Goal: Task Accomplishment & Management: Use online tool/utility

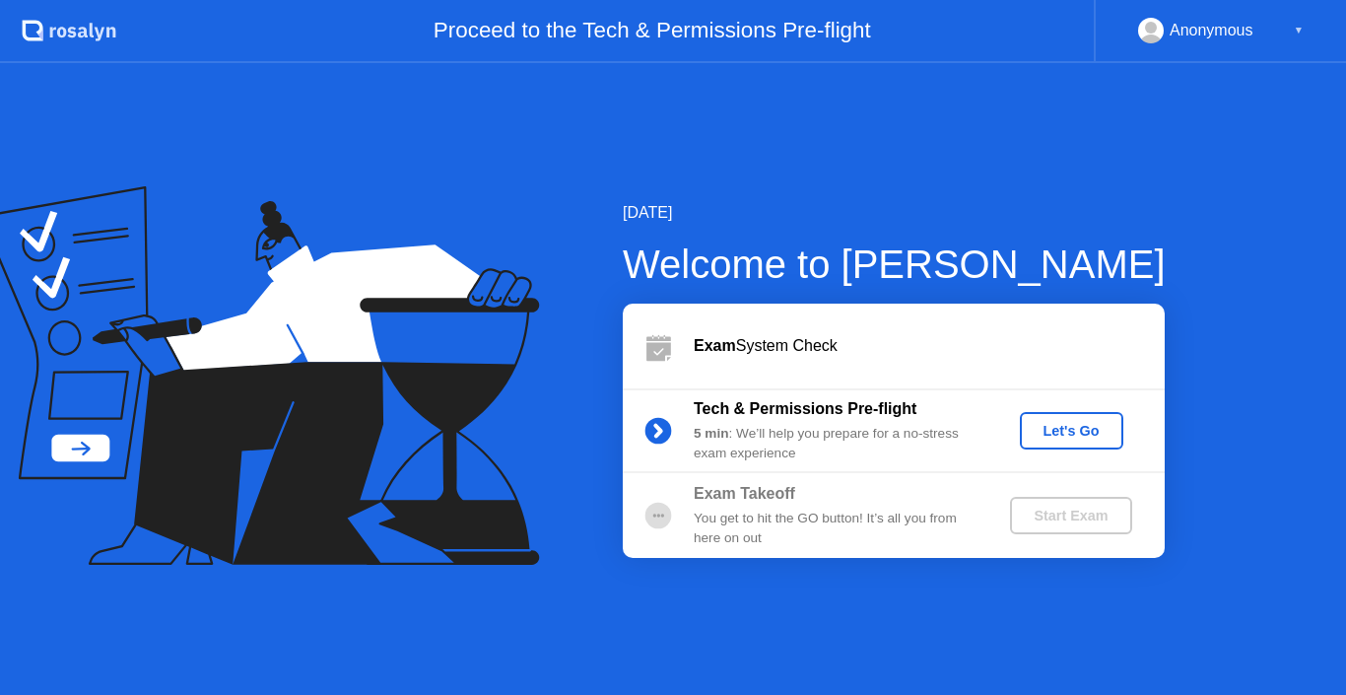
click at [1036, 435] on div "Let's Go" at bounding box center [1072, 431] width 88 height 16
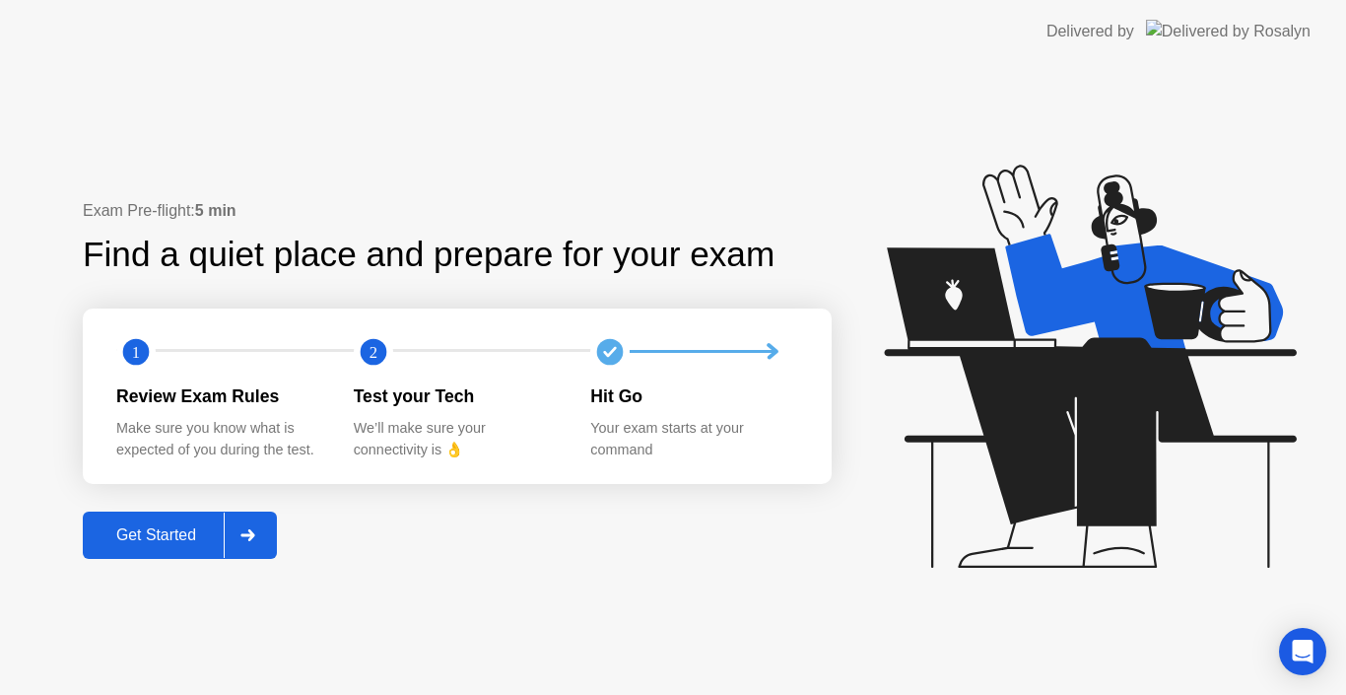
click at [254, 535] on icon at bounding box center [247, 535] width 14 height 12
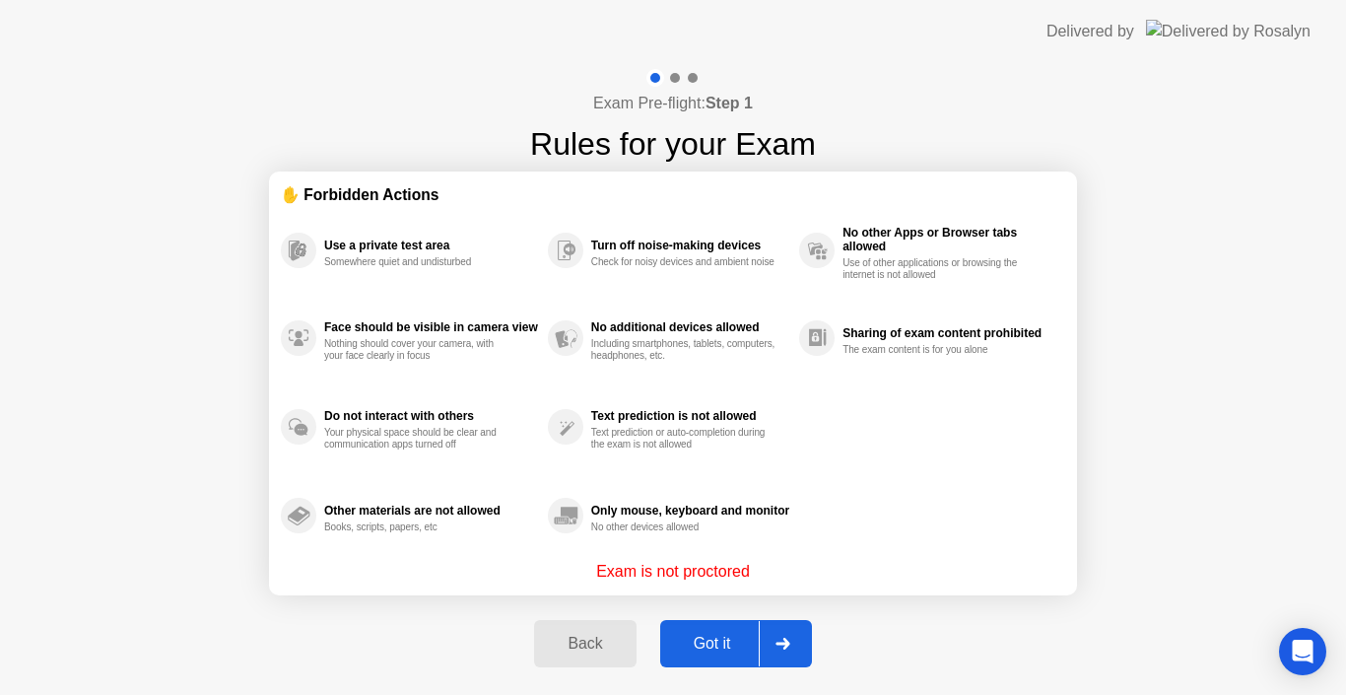
click at [704, 638] on div "Got it" at bounding box center [712, 644] width 93 height 18
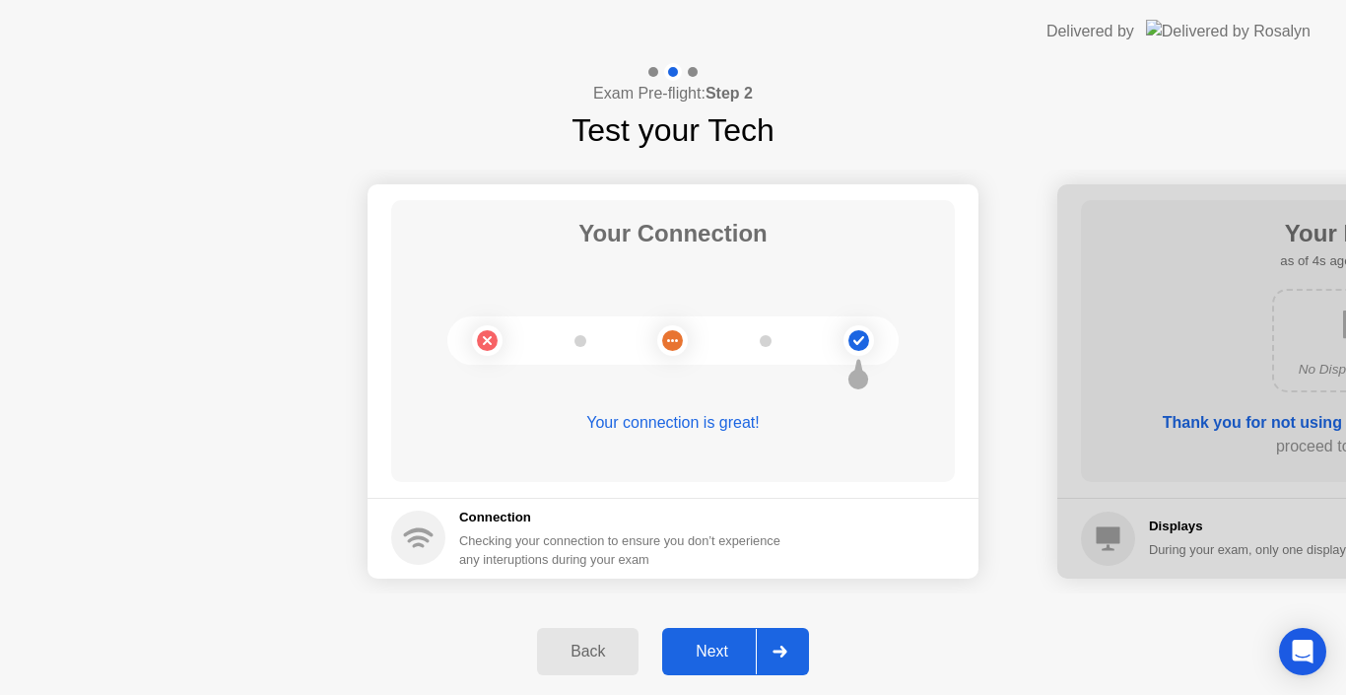
click at [685, 644] on div "Next" at bounding box center [712, 651] width 88 height 18
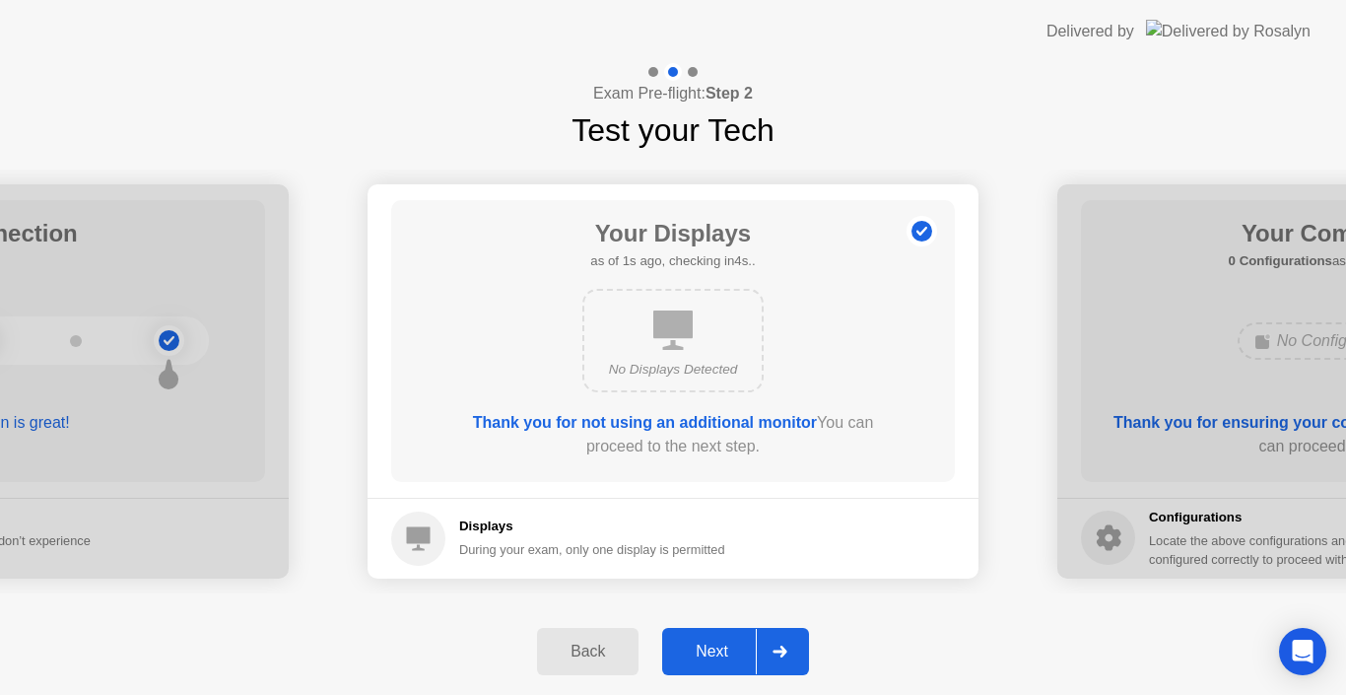
click at [685, 644] on div "Next" at bounding box center [712, 651] width 88 height 18
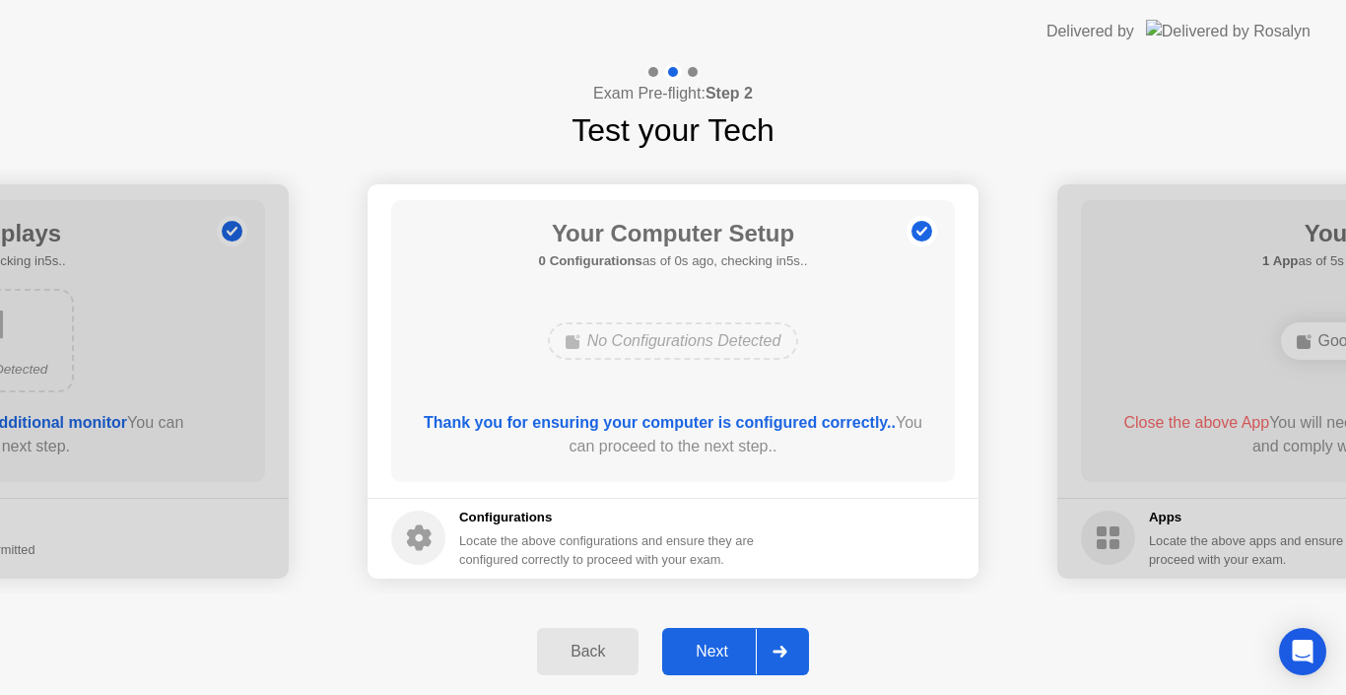
click at [685, 644] on div "Next" at bounding box center [712, 651] width 88 height 18
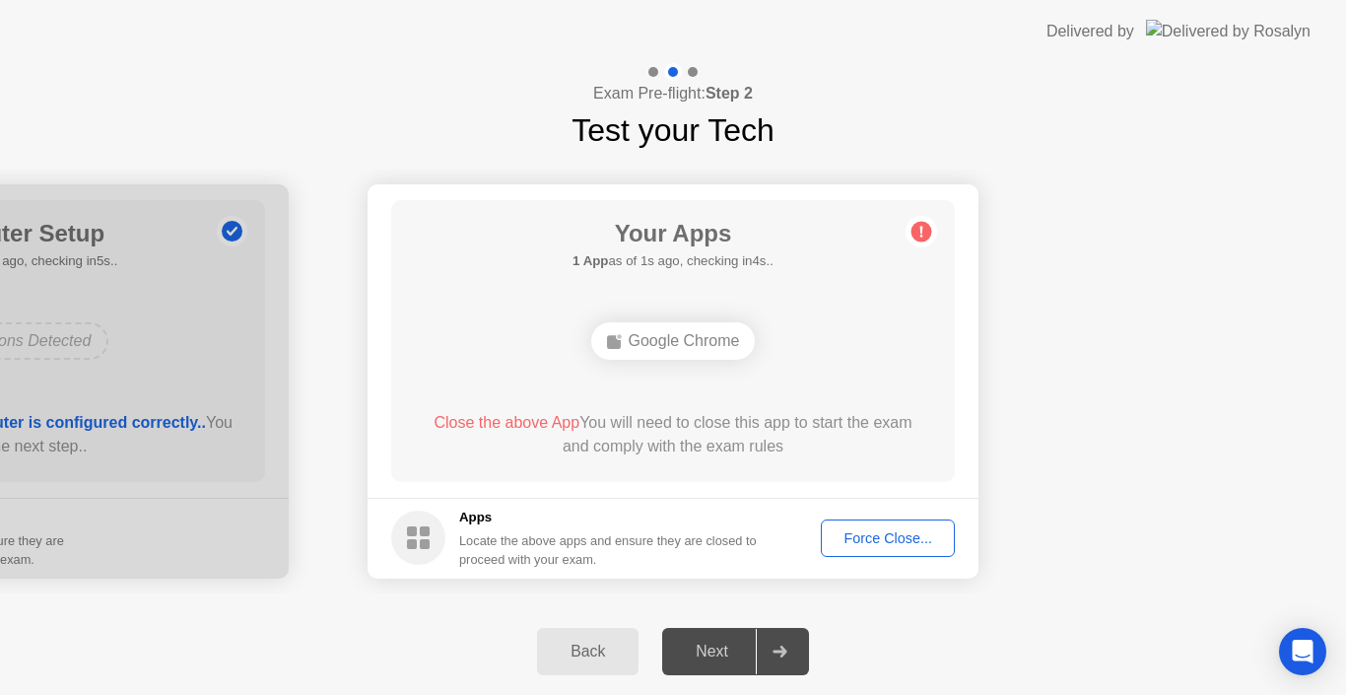
click at [882, 554] on button "Force Close..." at bounding box center [888, 537] width 134 height 37
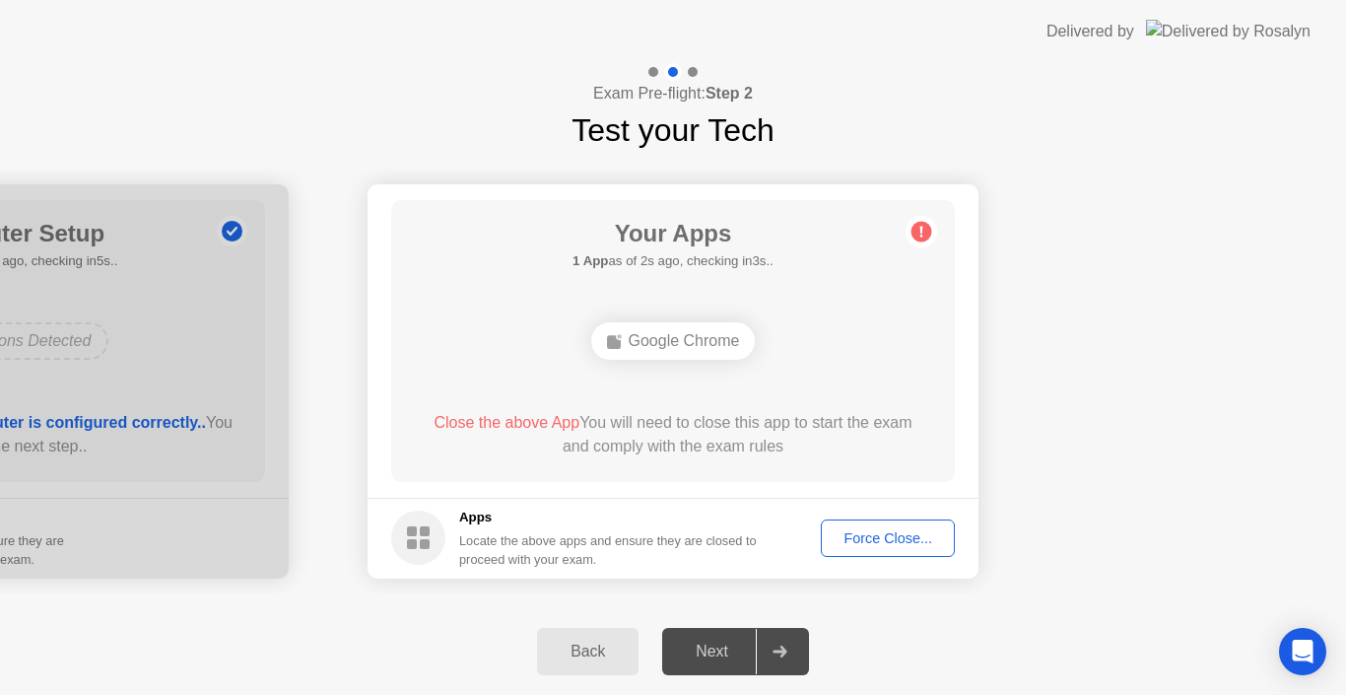
click at [867, 549] on button "Force Close..." at bounding box center [888, 537] width 134 height 37
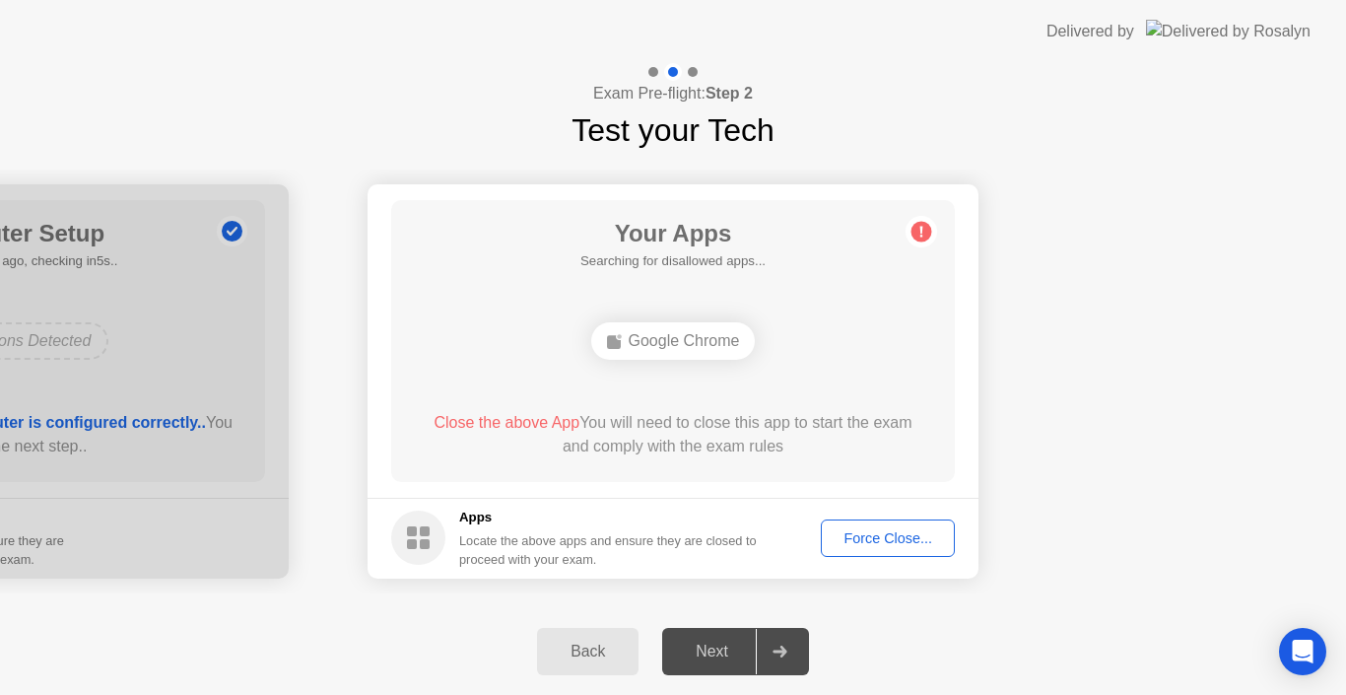
click at [777, 647] on icon at bounding box center [779, 651] width 15 height 12
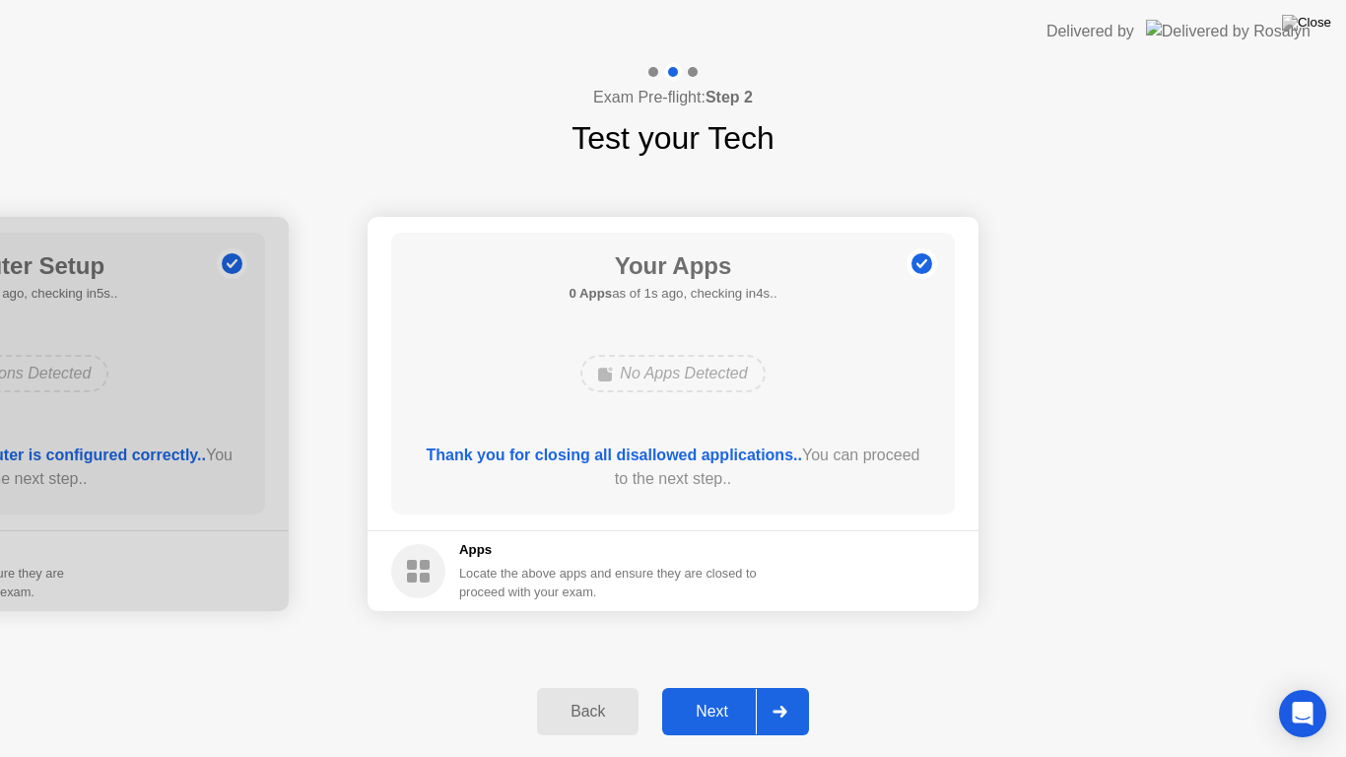
click at [782, 694] on div at bounding box center [779, 711] width 47 height 45
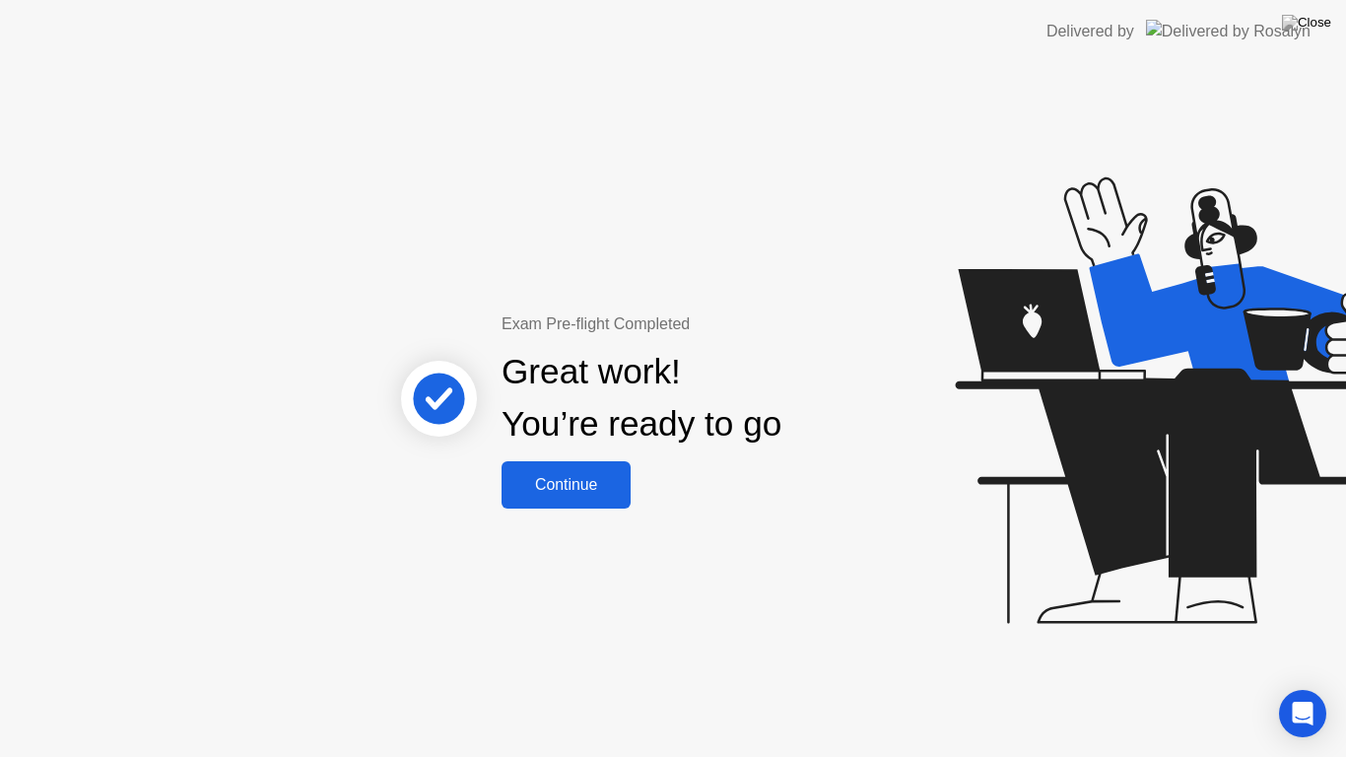
click at [599, 476] on div "Continue" at bounding box center [565, 485] width 117 height 18
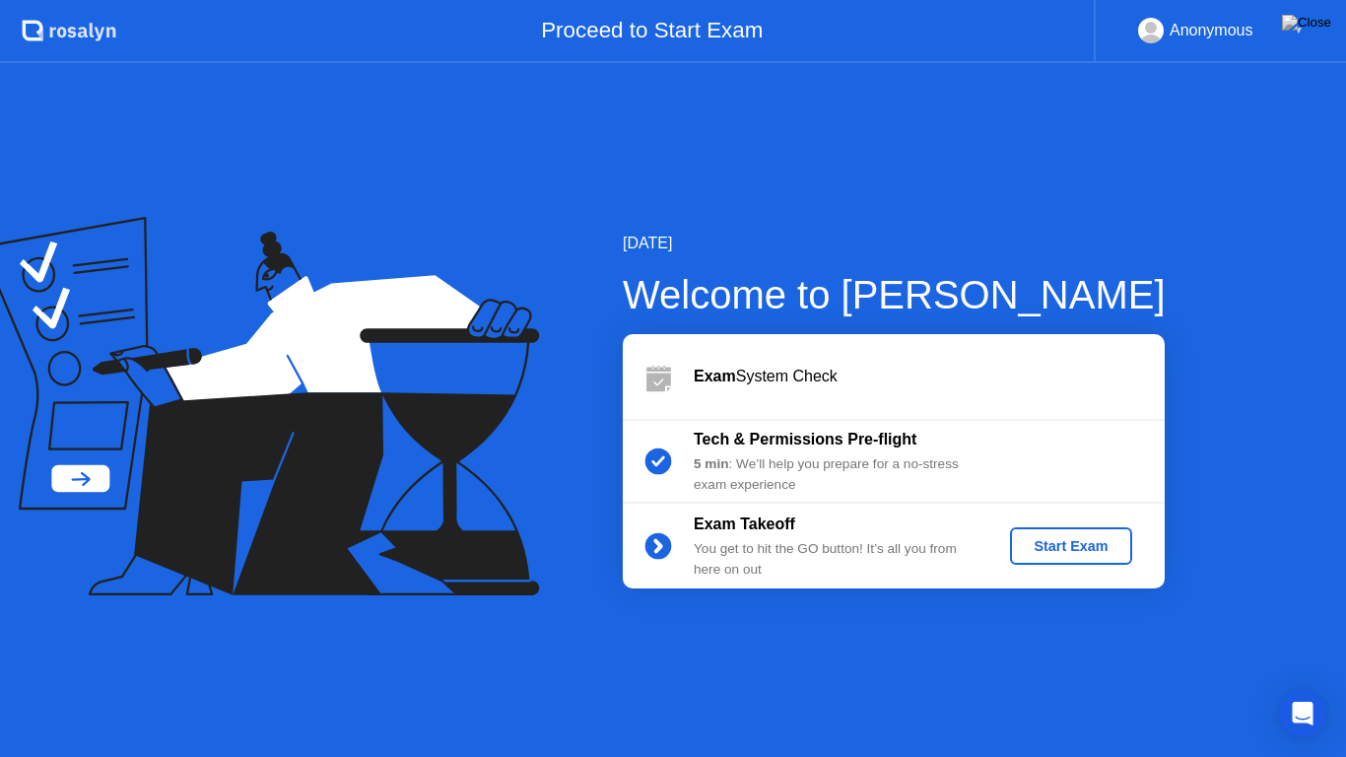
click at [904, 435] on b "Tech & Permissions Pre-flight" at bounding box center [805, 439] width 223 height 17
click at [889, 451] on div "Tech & Permissions Pre-flight" at bounding box center [836, 440] width 284 height 24
click at [1090, 553] on div "Start Exam" at bounding box center [1070, 546] width 105 height 16
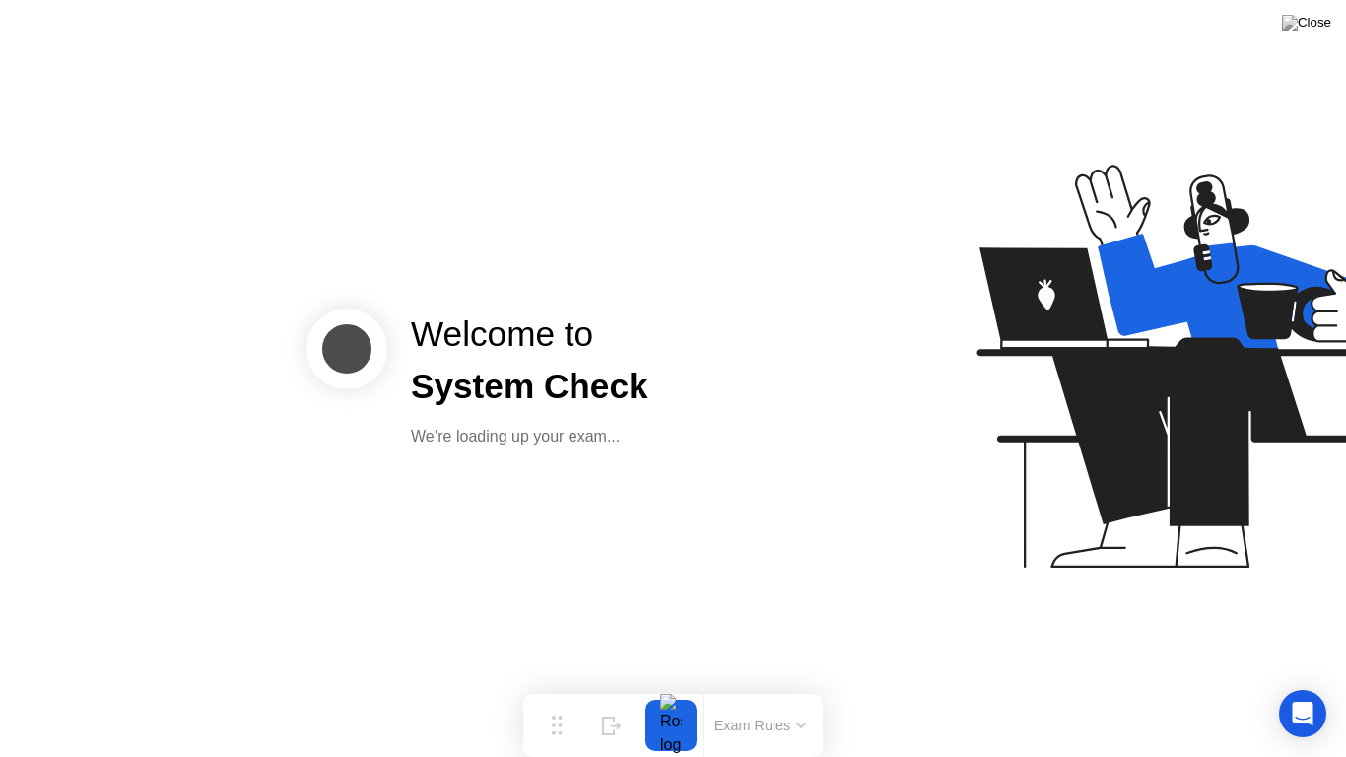
click at [767, 608] on div "Welcome to System Check We’re loading up your exam..." at bounding box center [673, 378] width 1346 height 757
click at [681, 575] on div "Welcome to System Check We’re loading up your exam..." at bounding box center [673, 378] width 1346 height 757
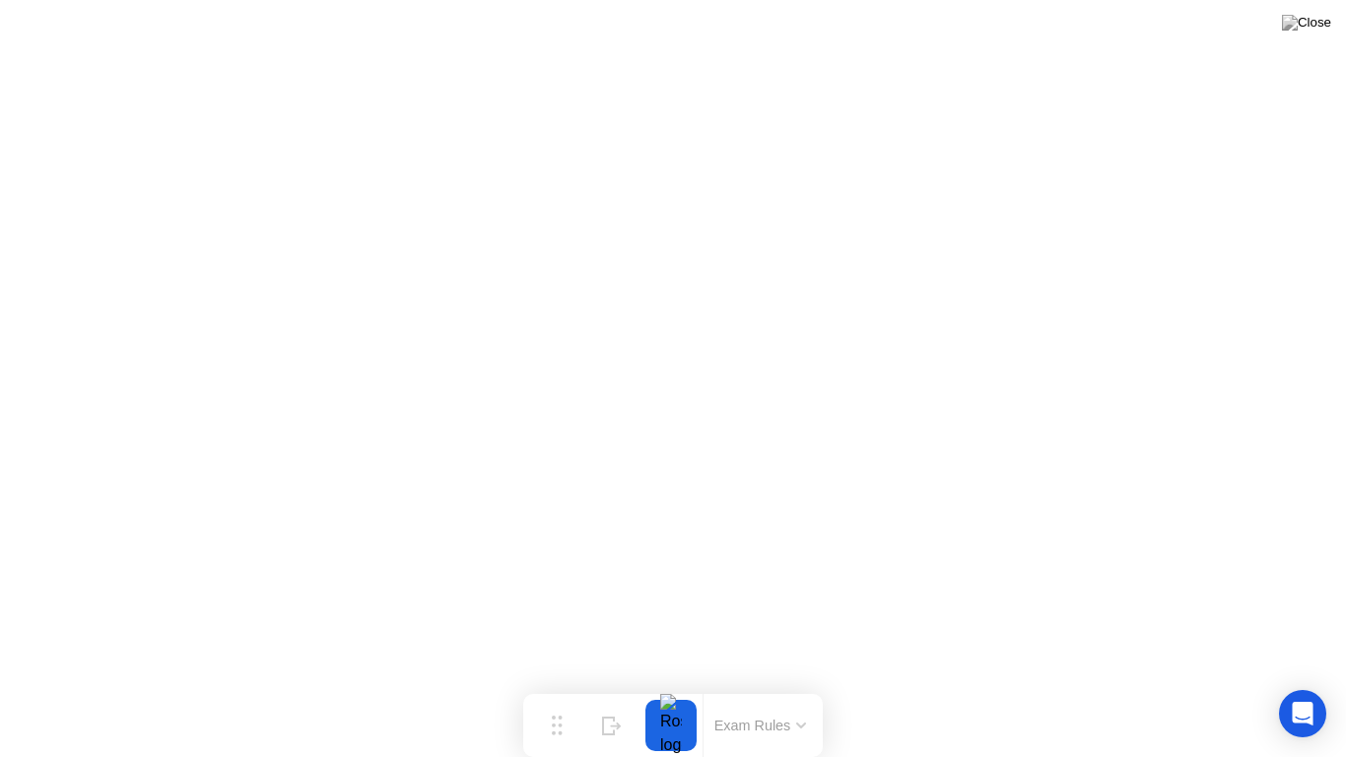
click at [669, 694] on div at bounding box center [670, 725] width 41 height 51
click div "End Proctoring Session"
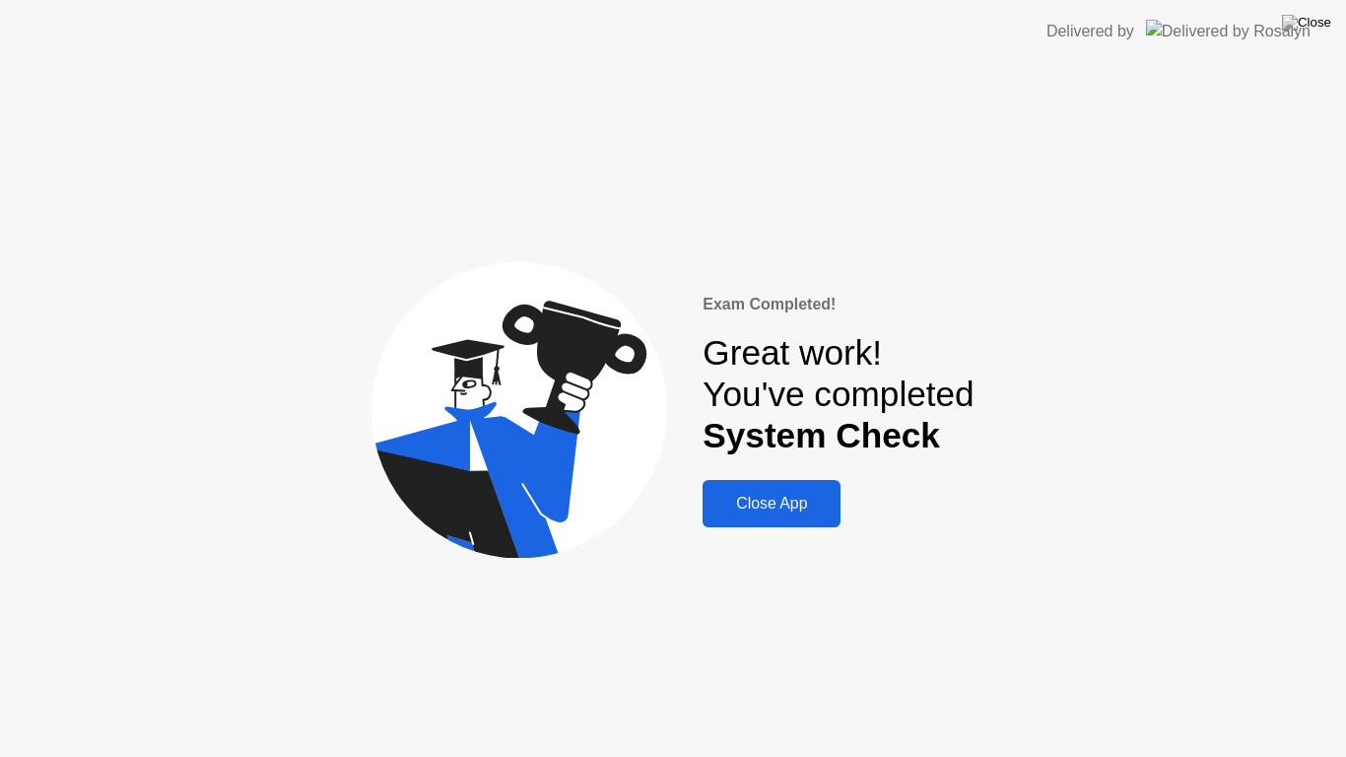
click at [782, 491] on button "Close App" at bounding box center [772, 503] width 138 height 47
